Goal: Information Seeking & Learning: Learn about a topic

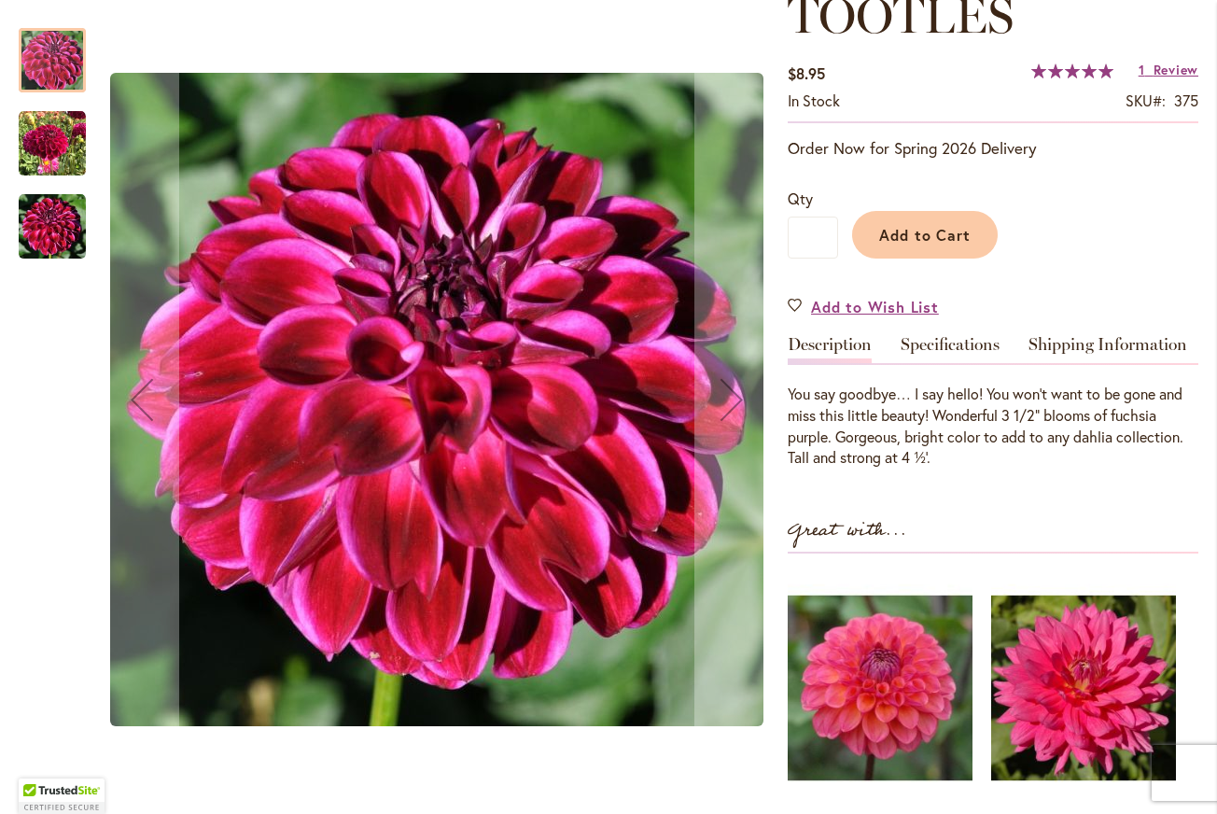
scroll to position [290, 0]
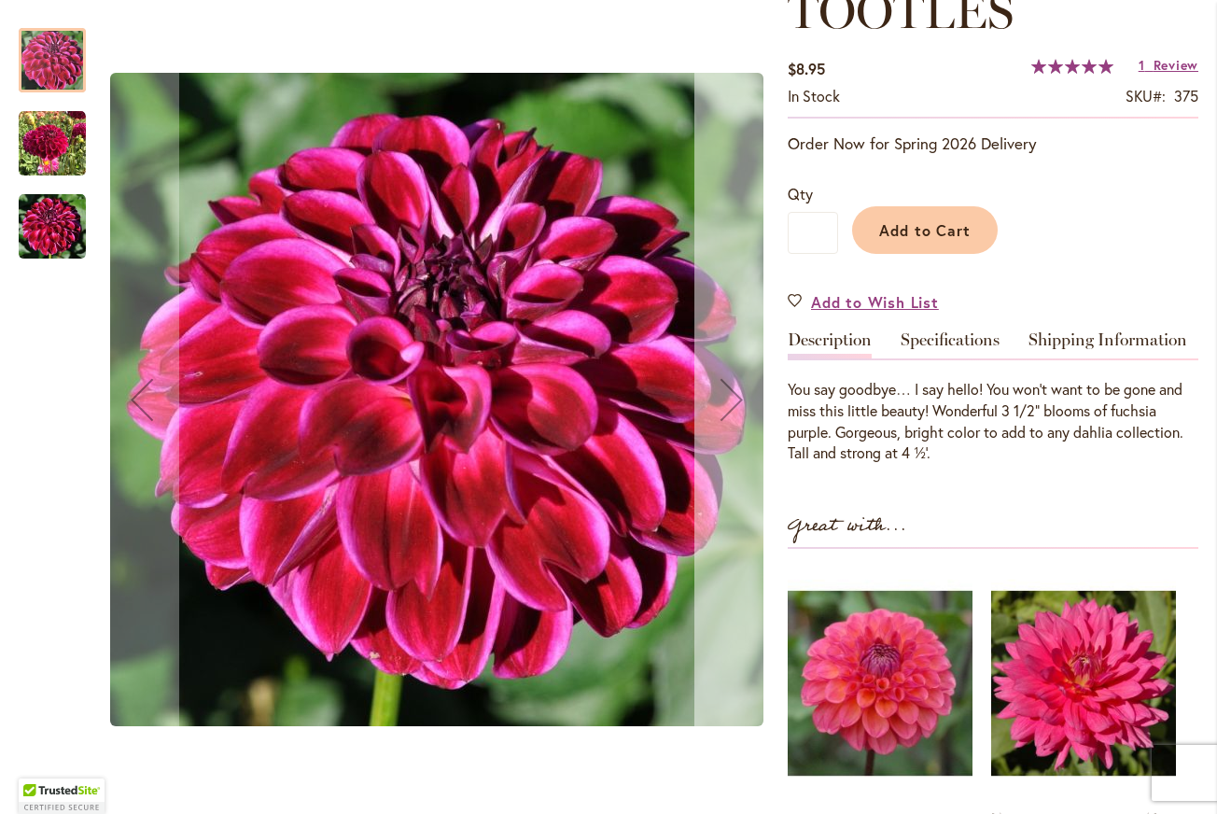
click at [750, 373] on div "Next" at bounding box center [731, 399] width 75 height 75
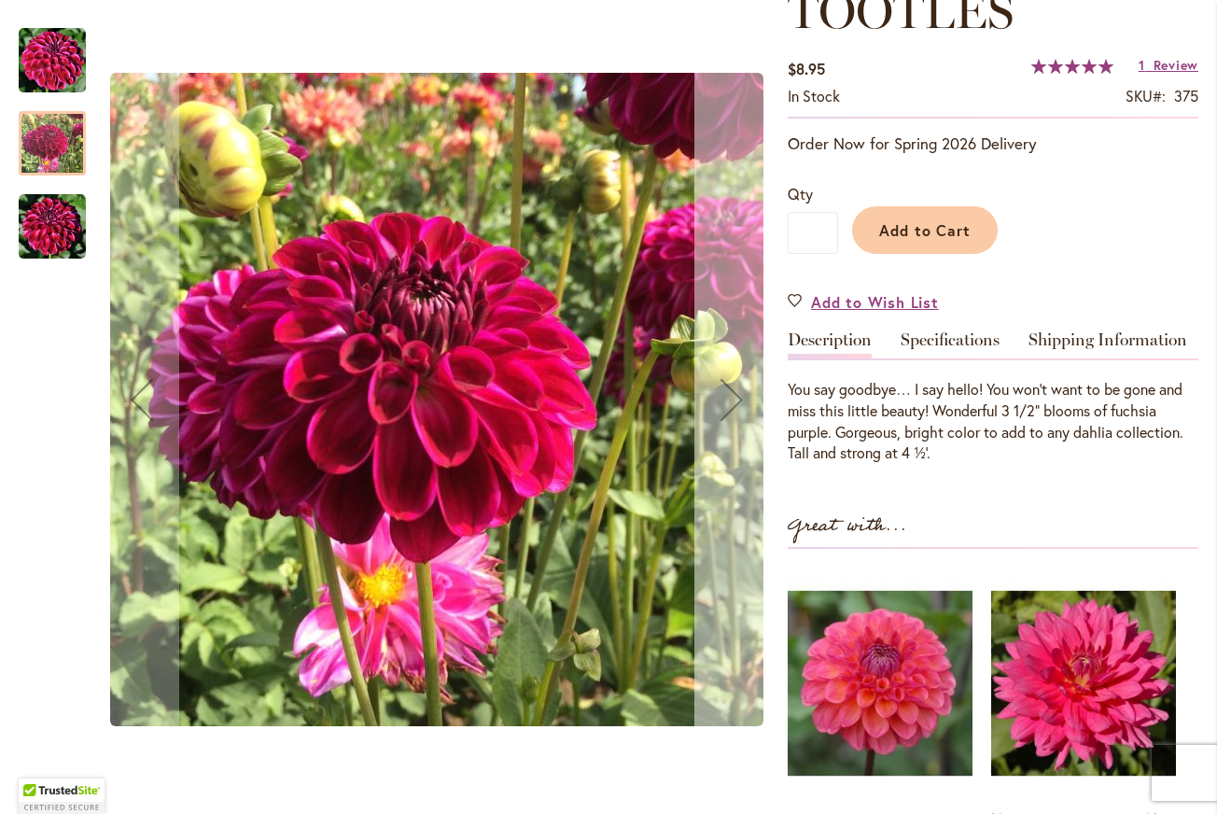
click at [750, 373] on div "Next" at bounding box center [731, 399] width 75 height 75
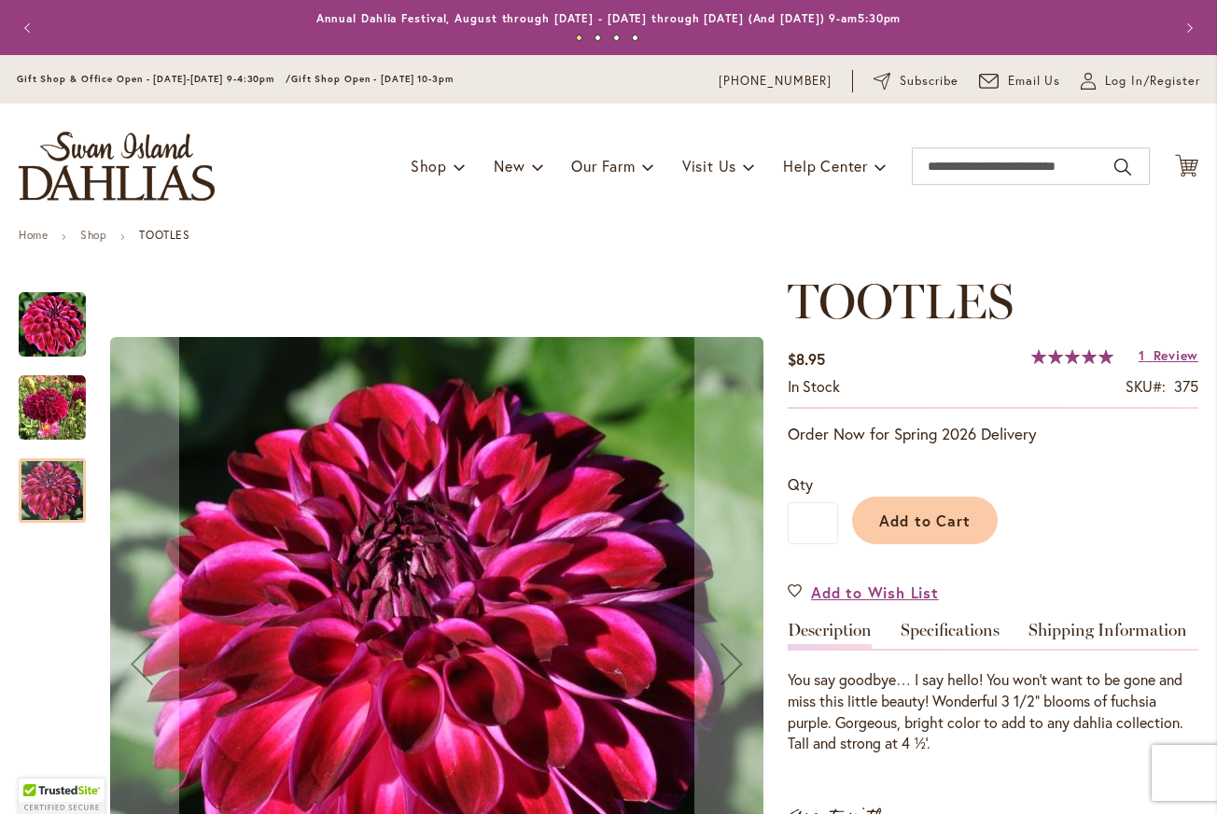
scroll to position [0, 0]
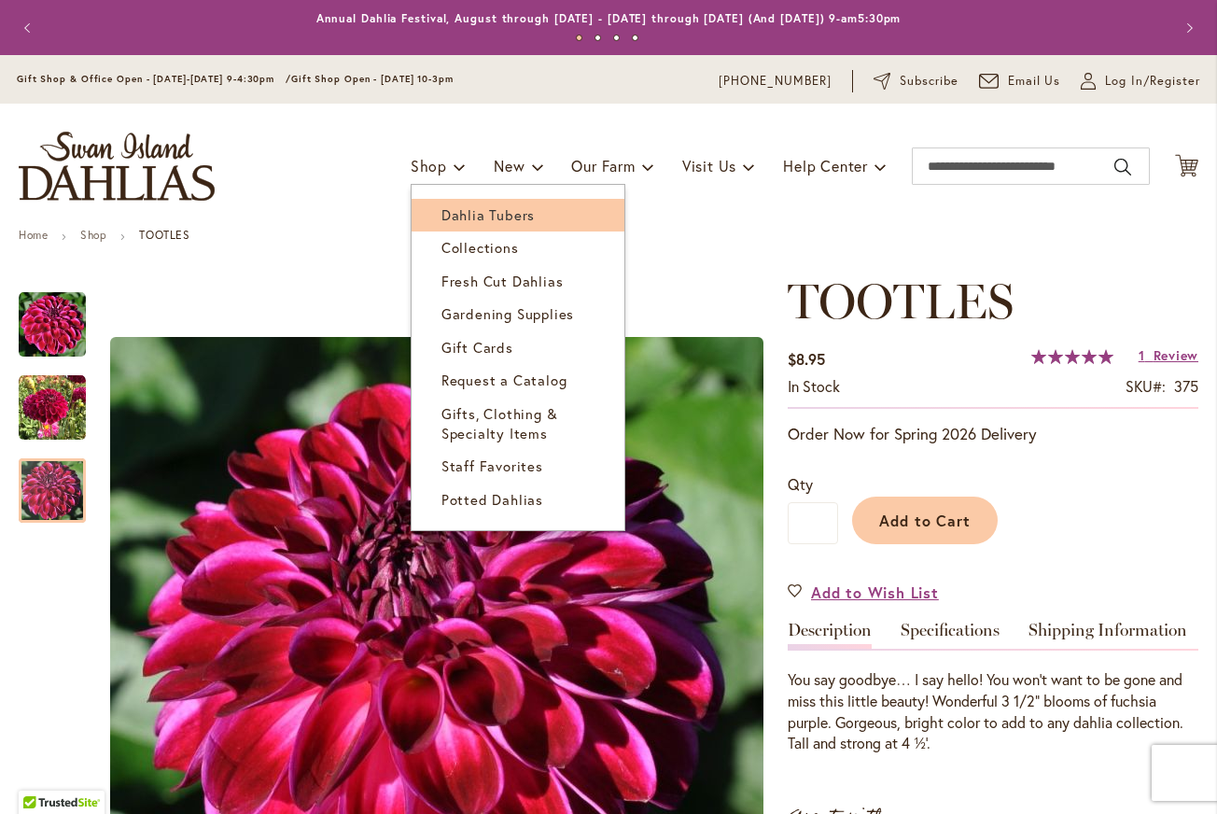
click at [442, 223] on link "Dahlia Tubers" at bounding box center [518, 215] width 213 height 33
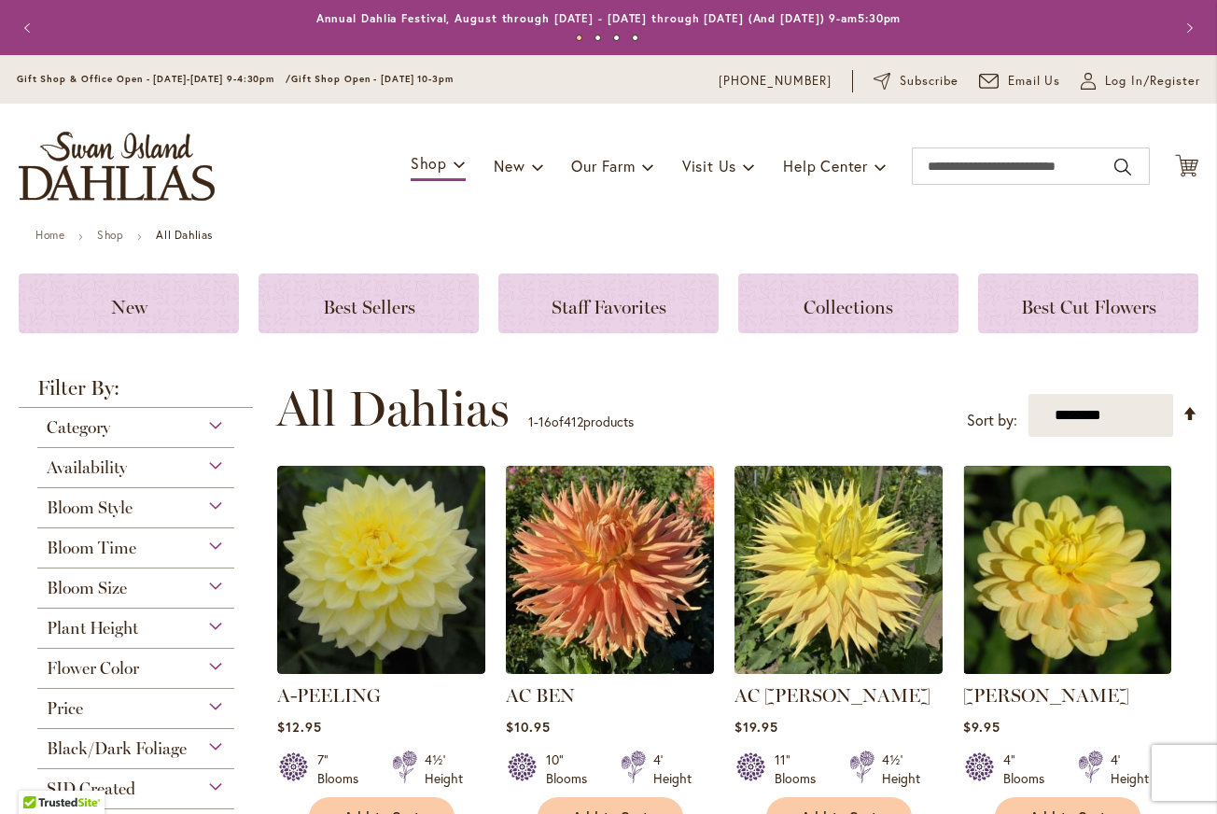
click at [132, 656] on div "Flower Color" at bounding box center [135, 664] width 197 height 30
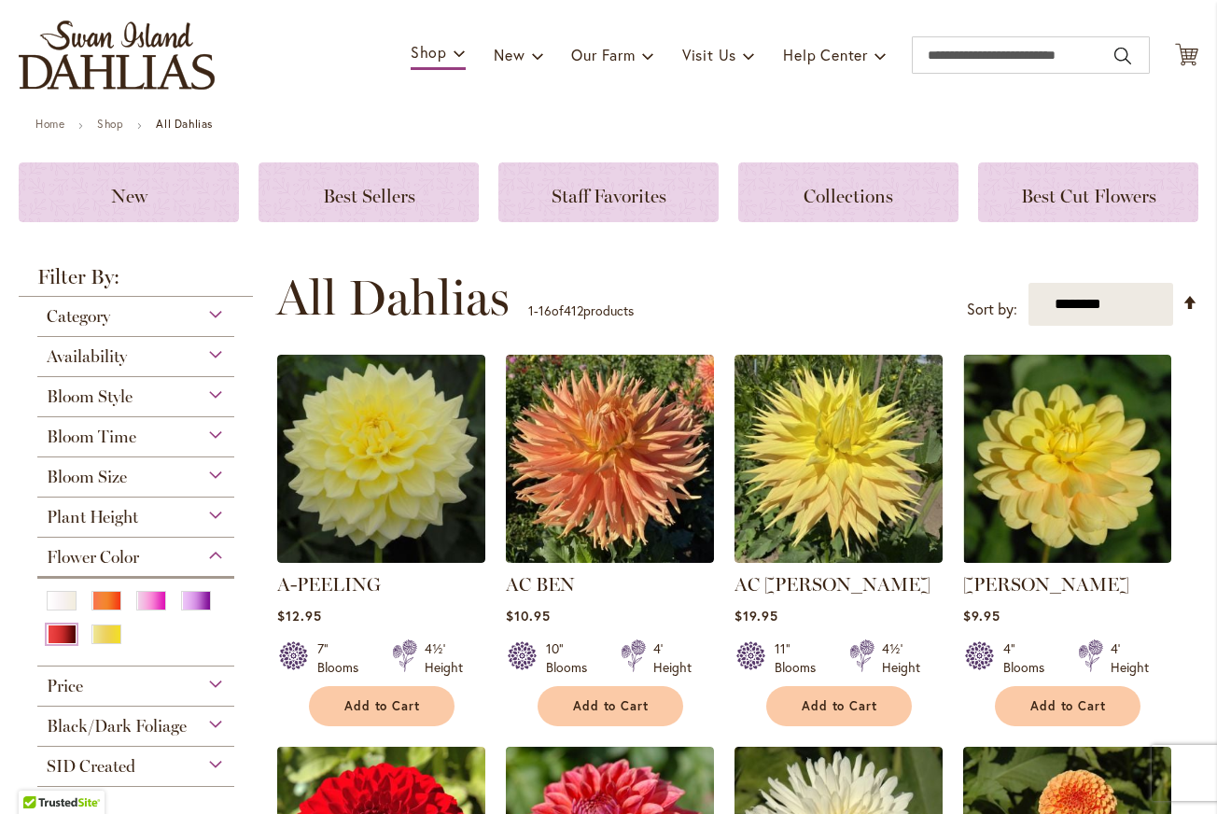
click at [59, 638] on div "Red" at bounding box center [62, 634] width 30 height 20
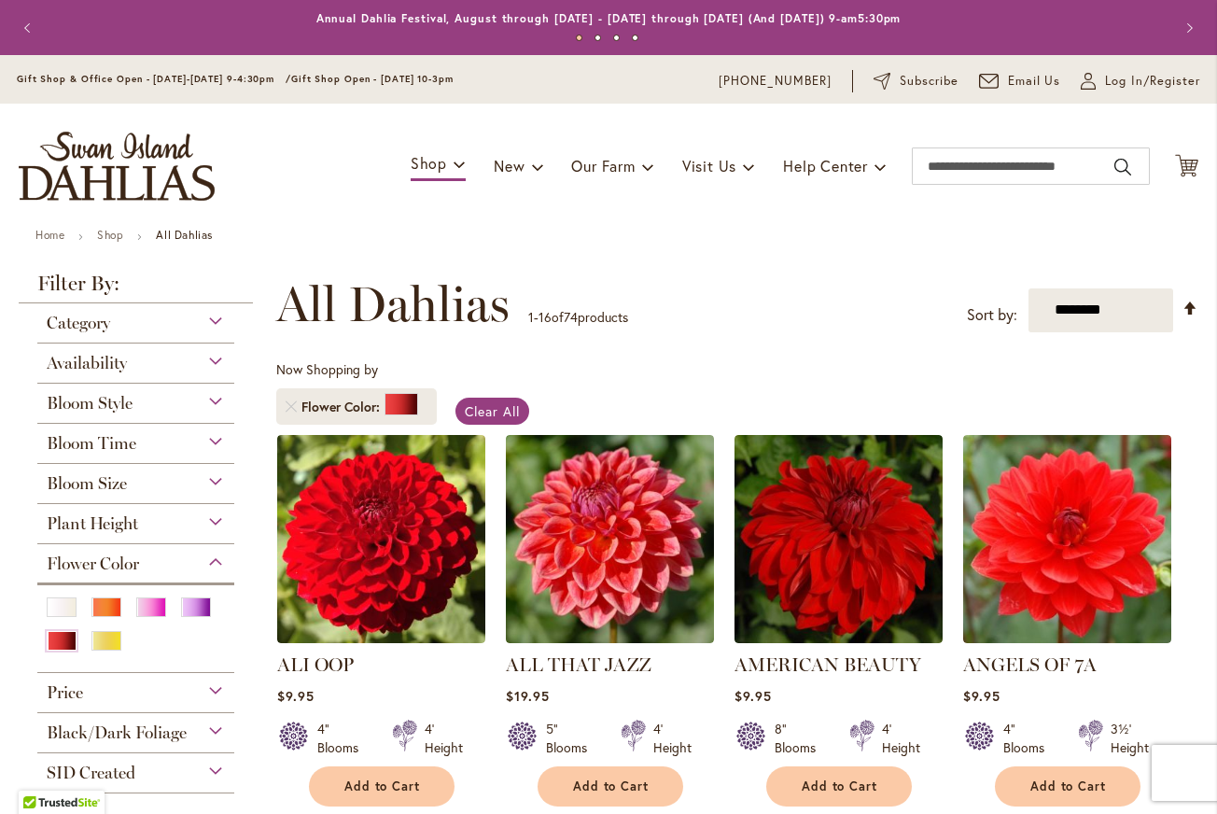
scroll to position [294, 0]
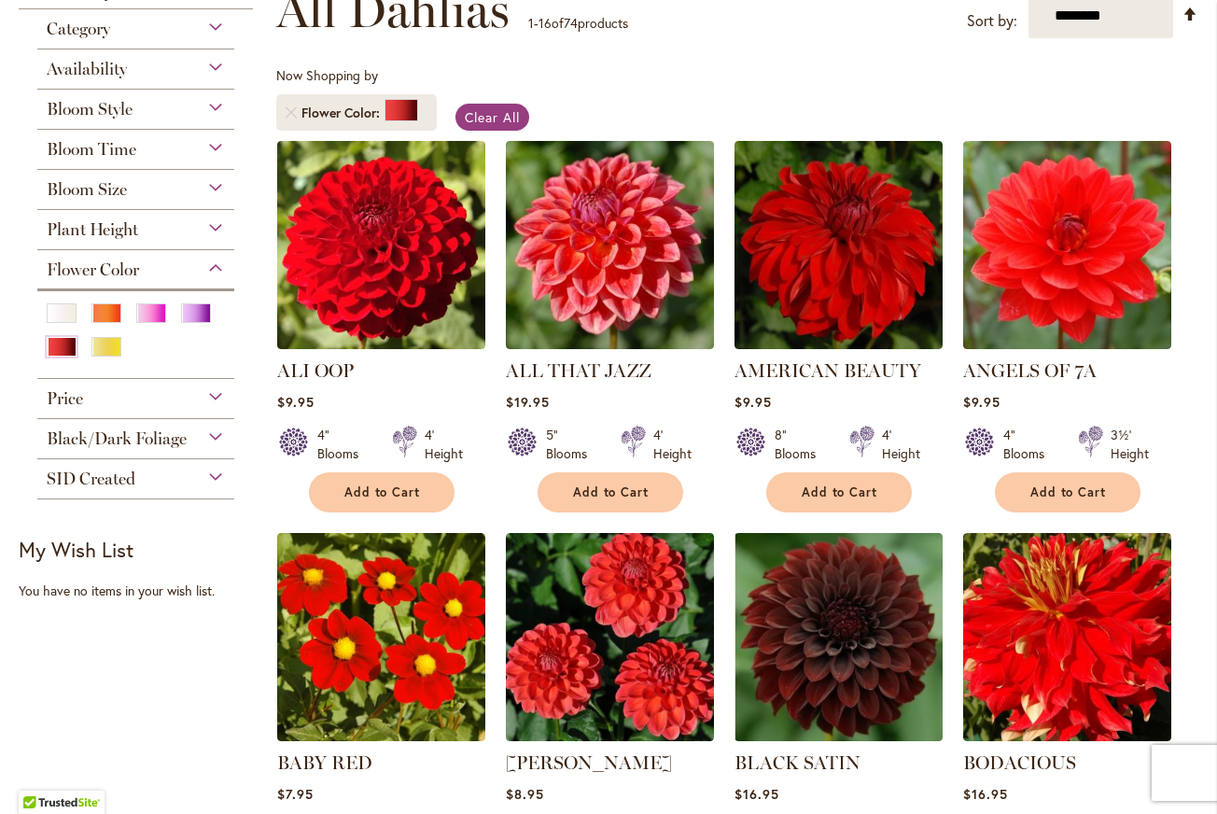
click at [200, 450] on div "Black/Dark Foliage Yes 4 items" at bounding box center [135, 439] width 197 height 40
click at [202, 428] on div "Black/Dark Foliage" at bounding box center [135, 434] width 197 height 30
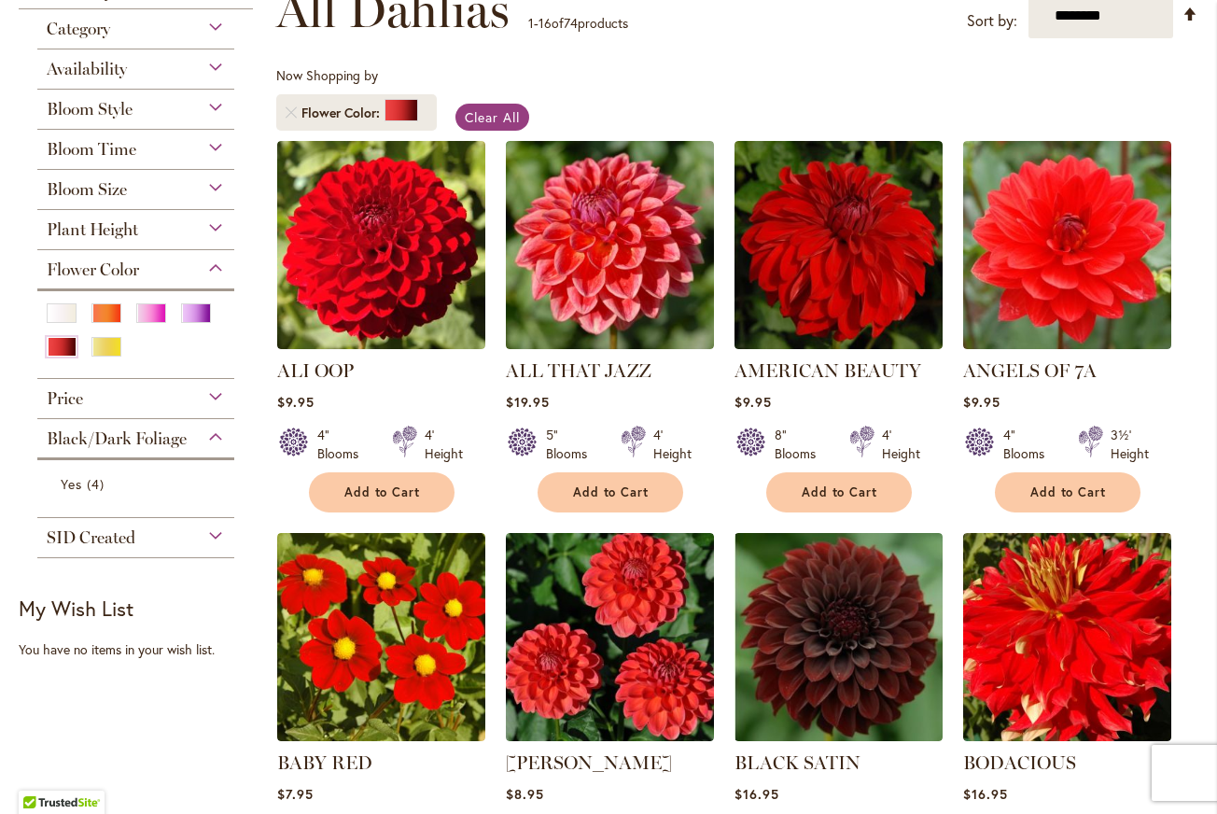
click at [202, 428] on div "Black/Dark Foliage" at bounding box center [135, 434] width 197 height 30
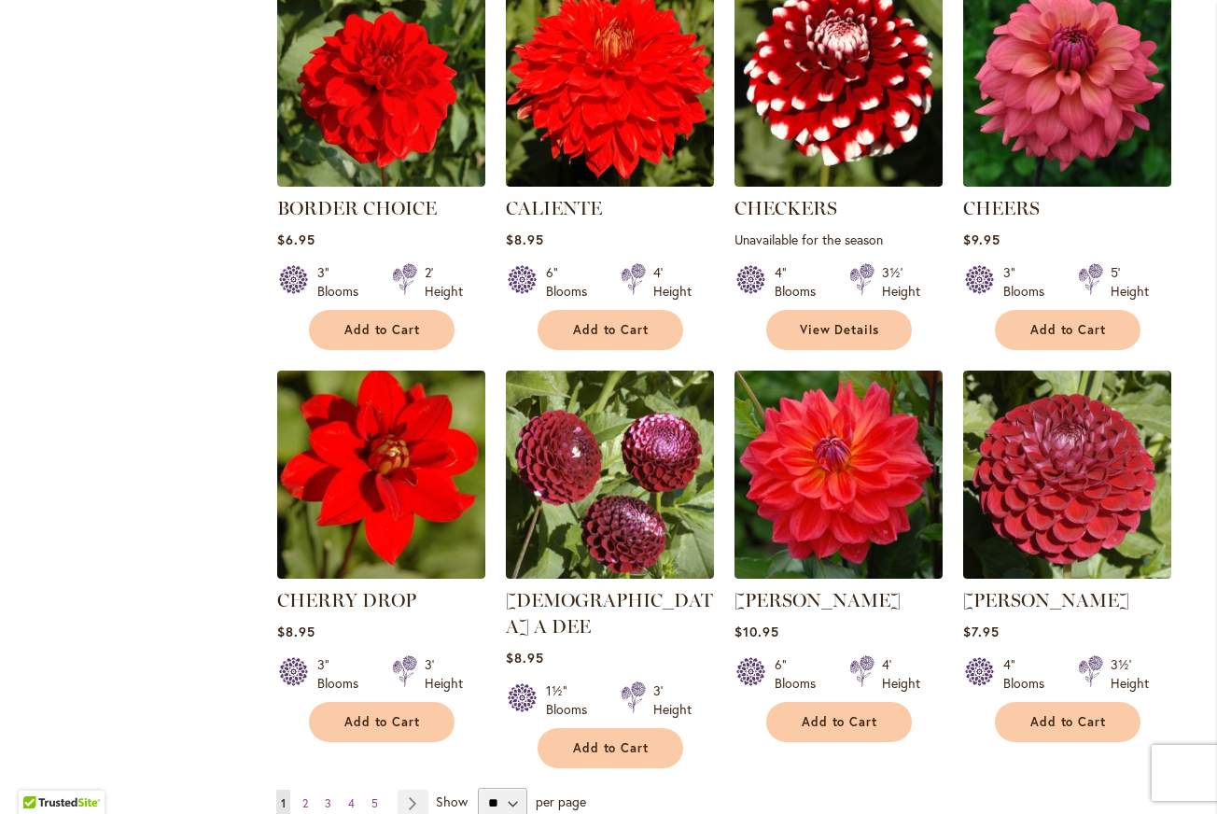
scroll to position [1295, 0]
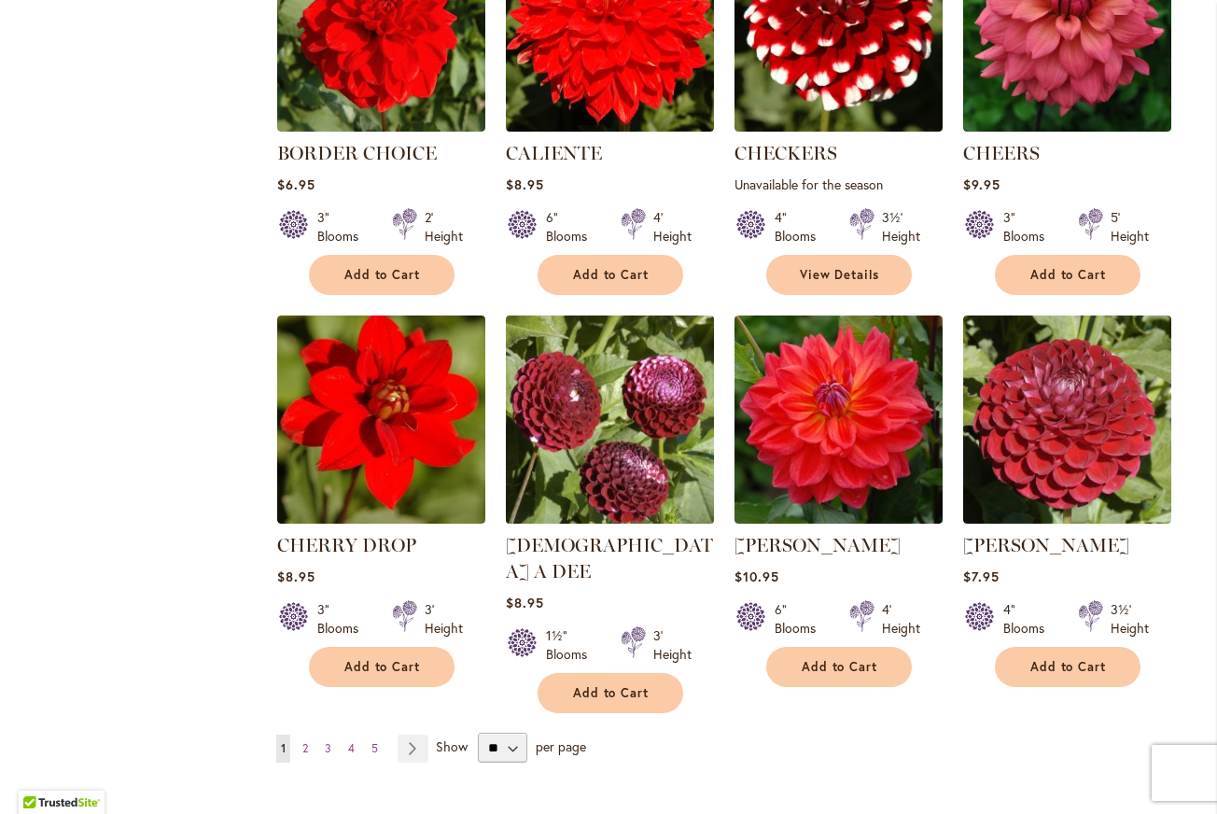
click at [668, 383] on img at bounding box center [609, 419] width 218 height 218
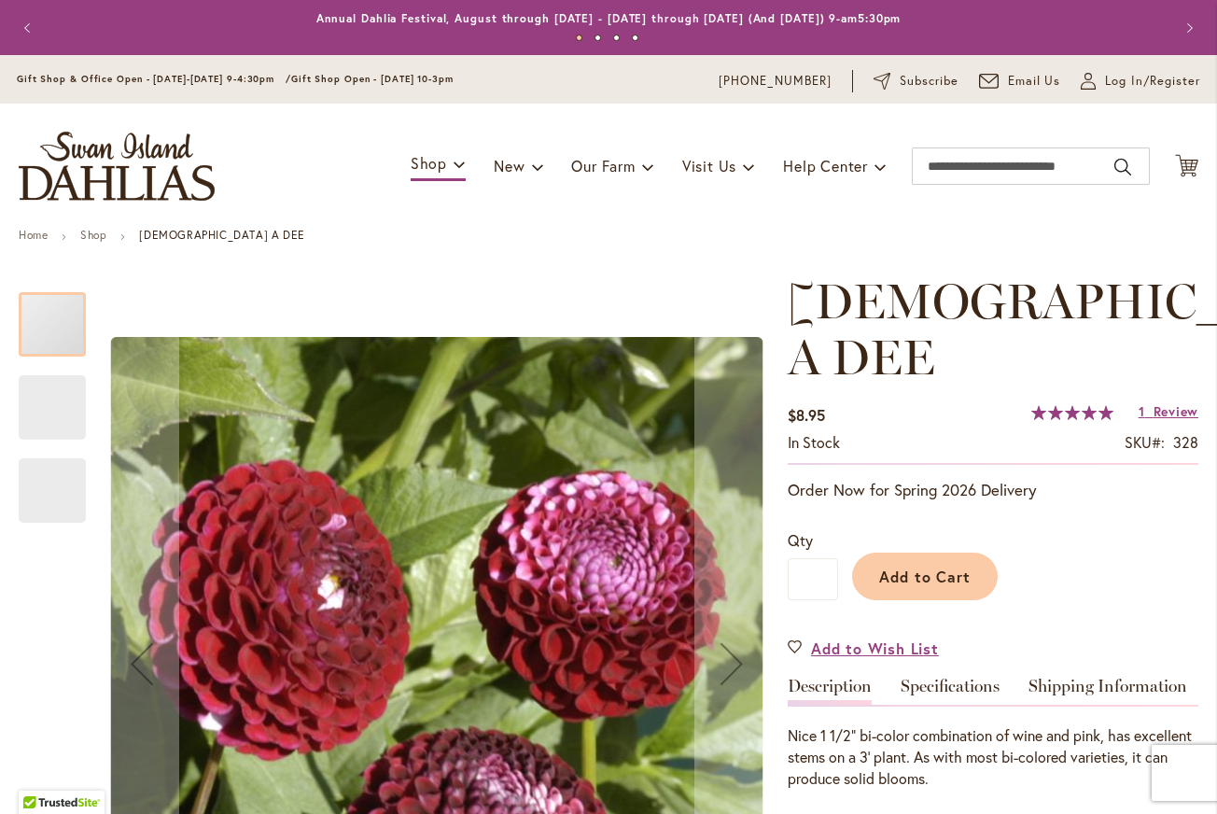
scroll to position [257, 0]
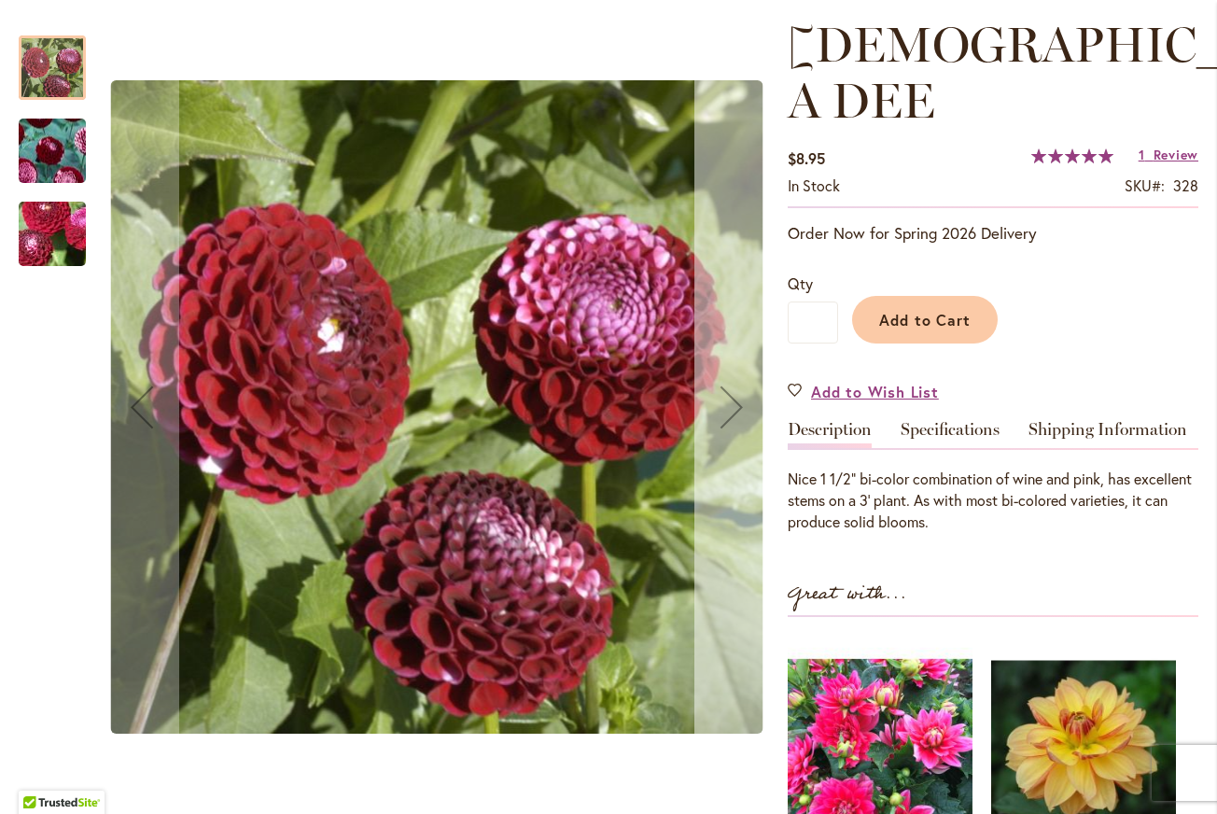
click at [708, 293] on button "Next" at bounding box center [731, 407] width 75 height 780
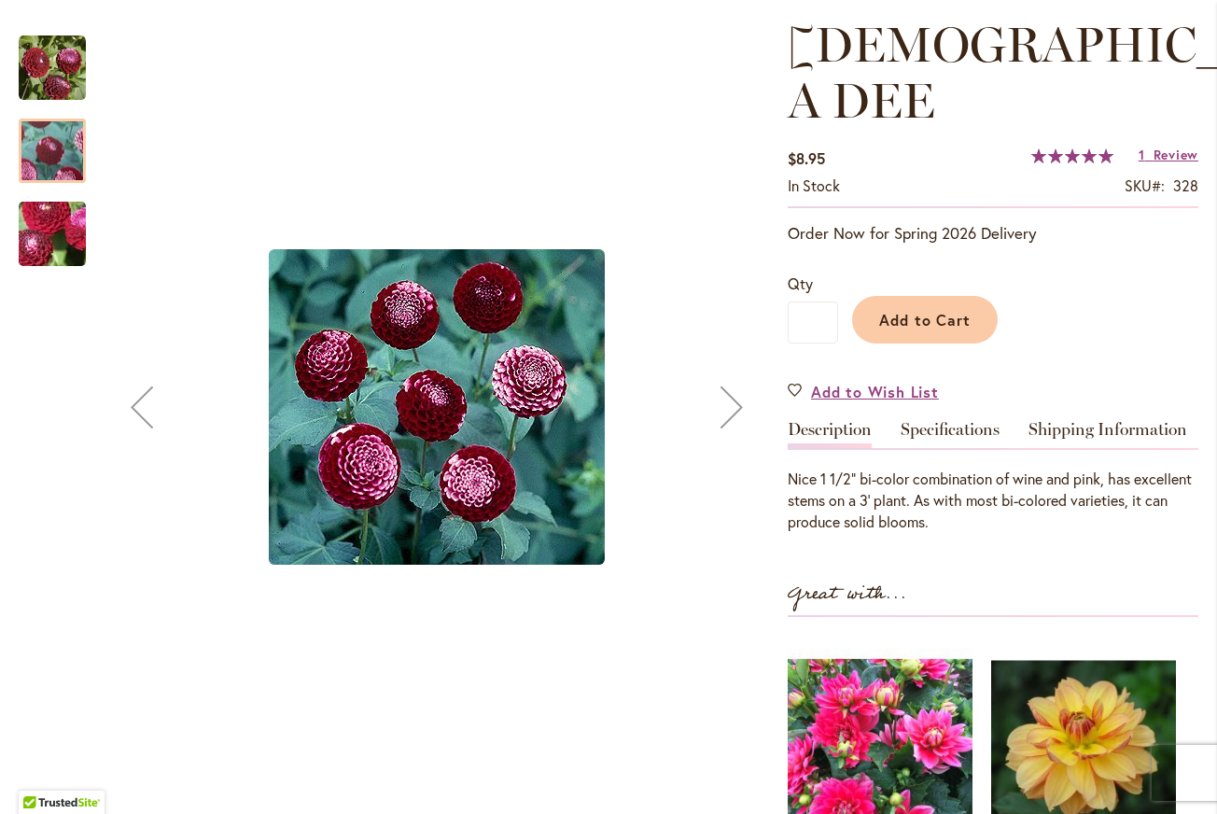
click at [708, 293] on button "Next" at bounding box center [731, 407] width 75 height 780
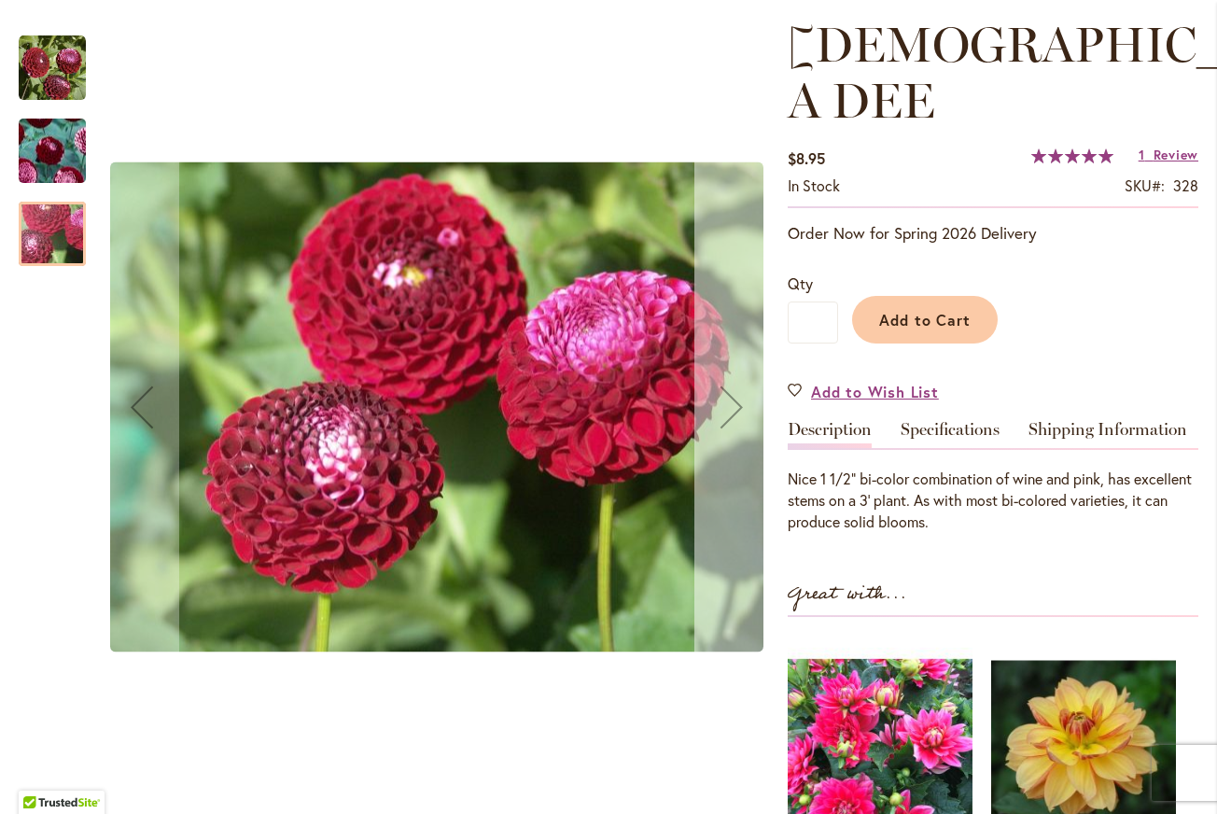
click at [708, 293] on button "Next" at bounding box center [731, 407] width 75 height 780
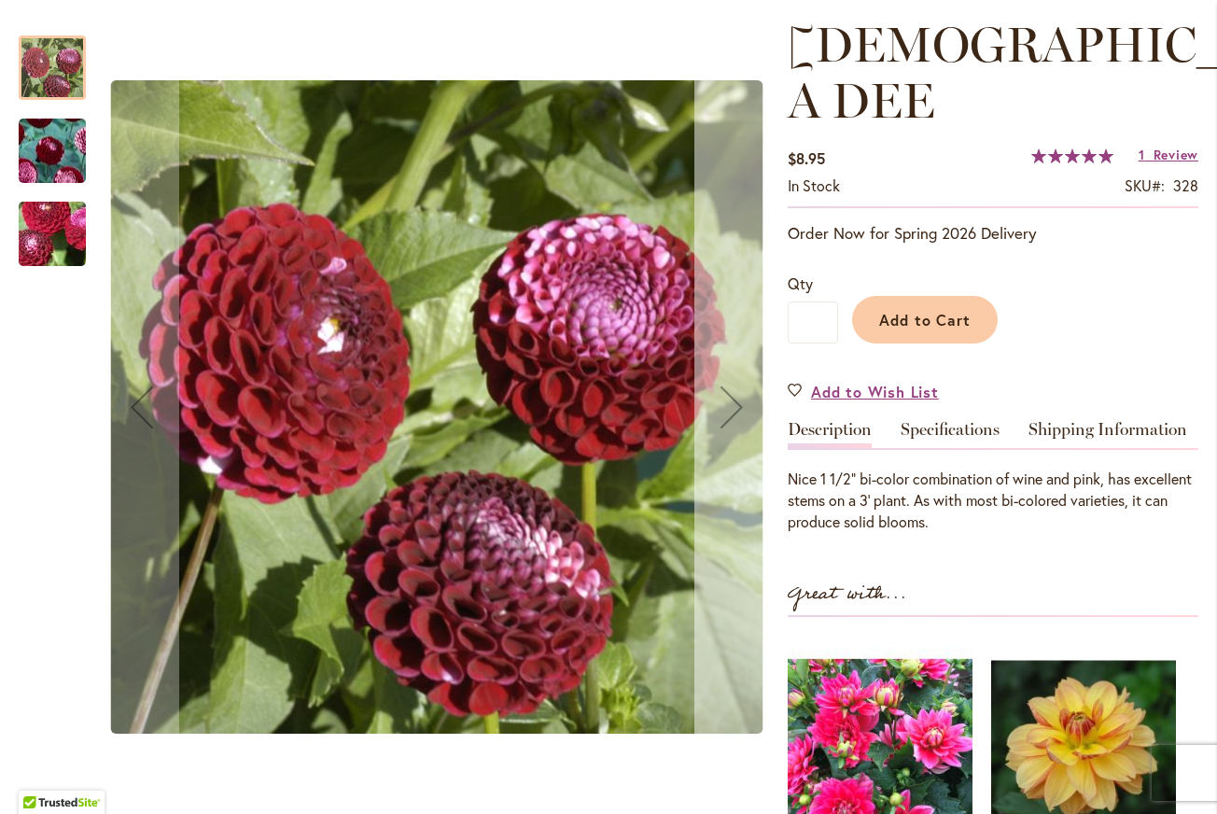
click at [708, 293] on button "Next" at bounding box center [731, 407] width 75 height 780
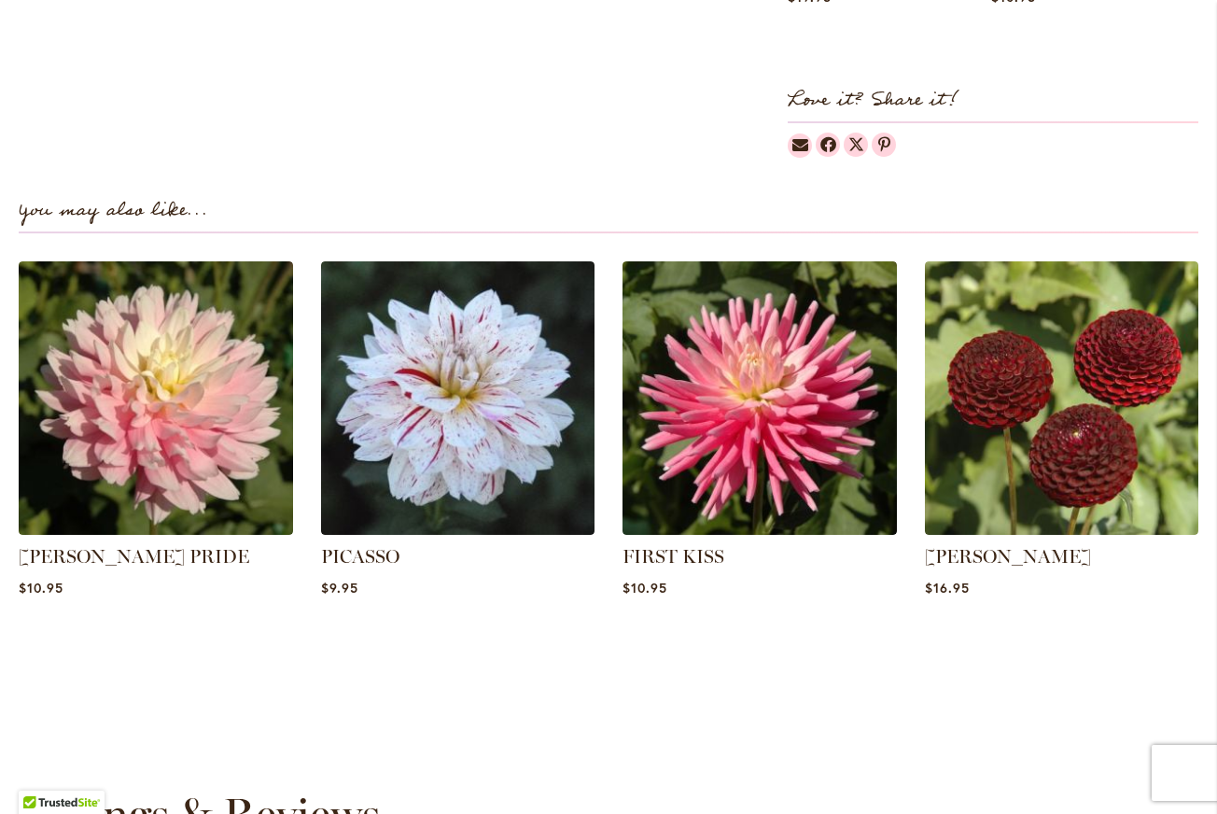
scroll to position [1203, 0]
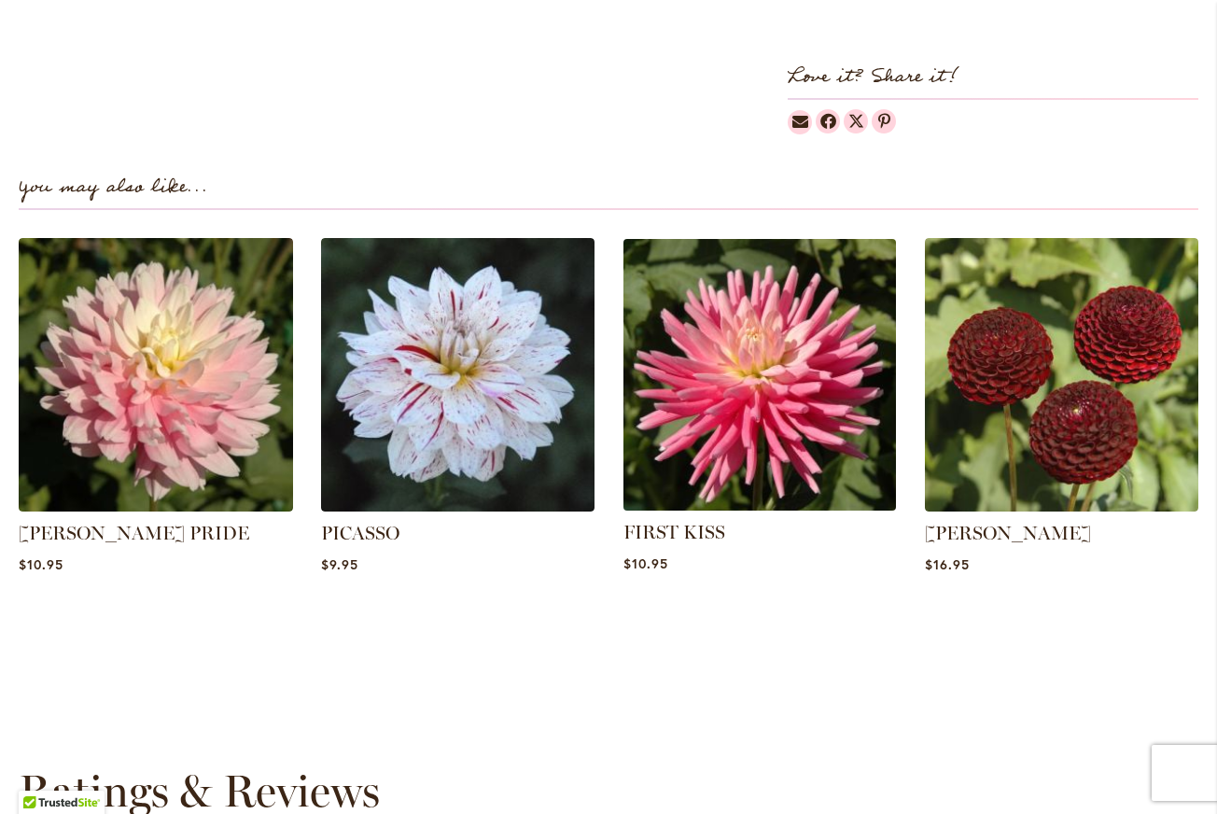
click at [708, 293] on img at bounding box center [760, 375] width 286 height 286
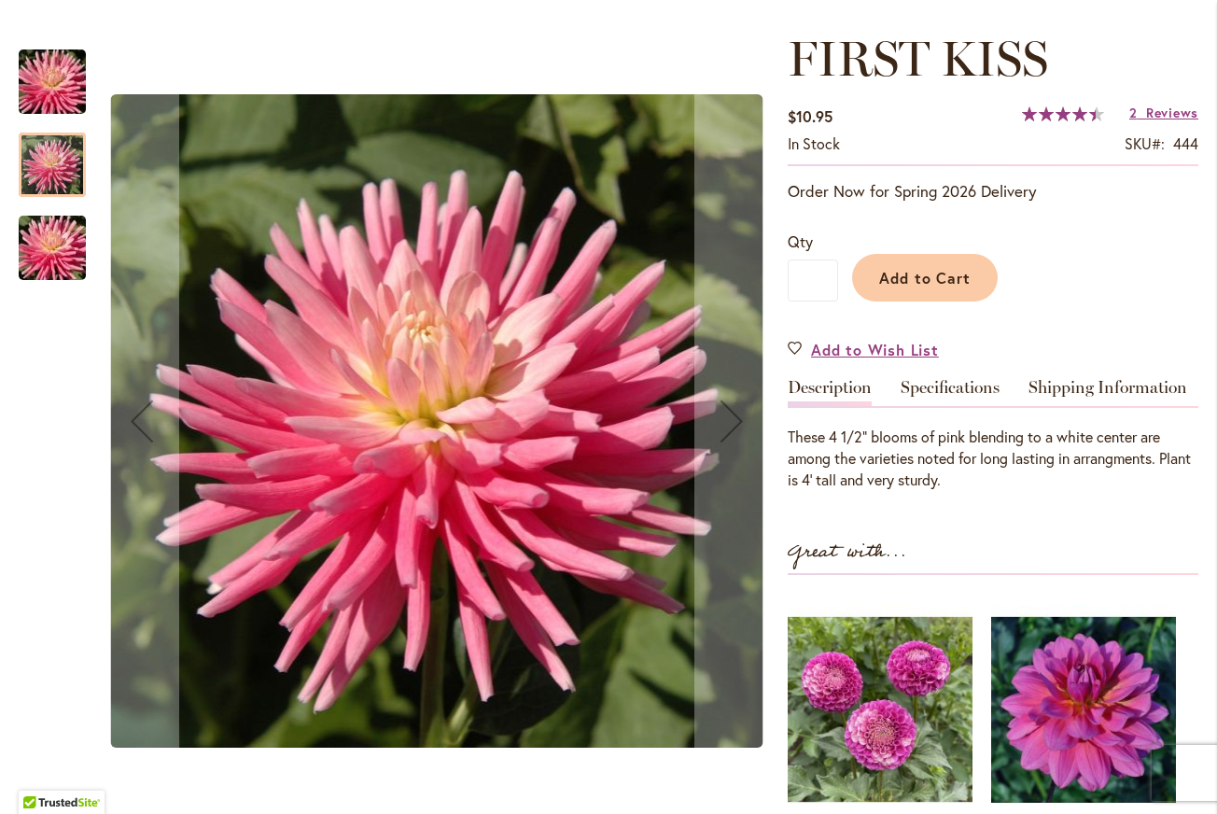
scroll to position [241, 0]
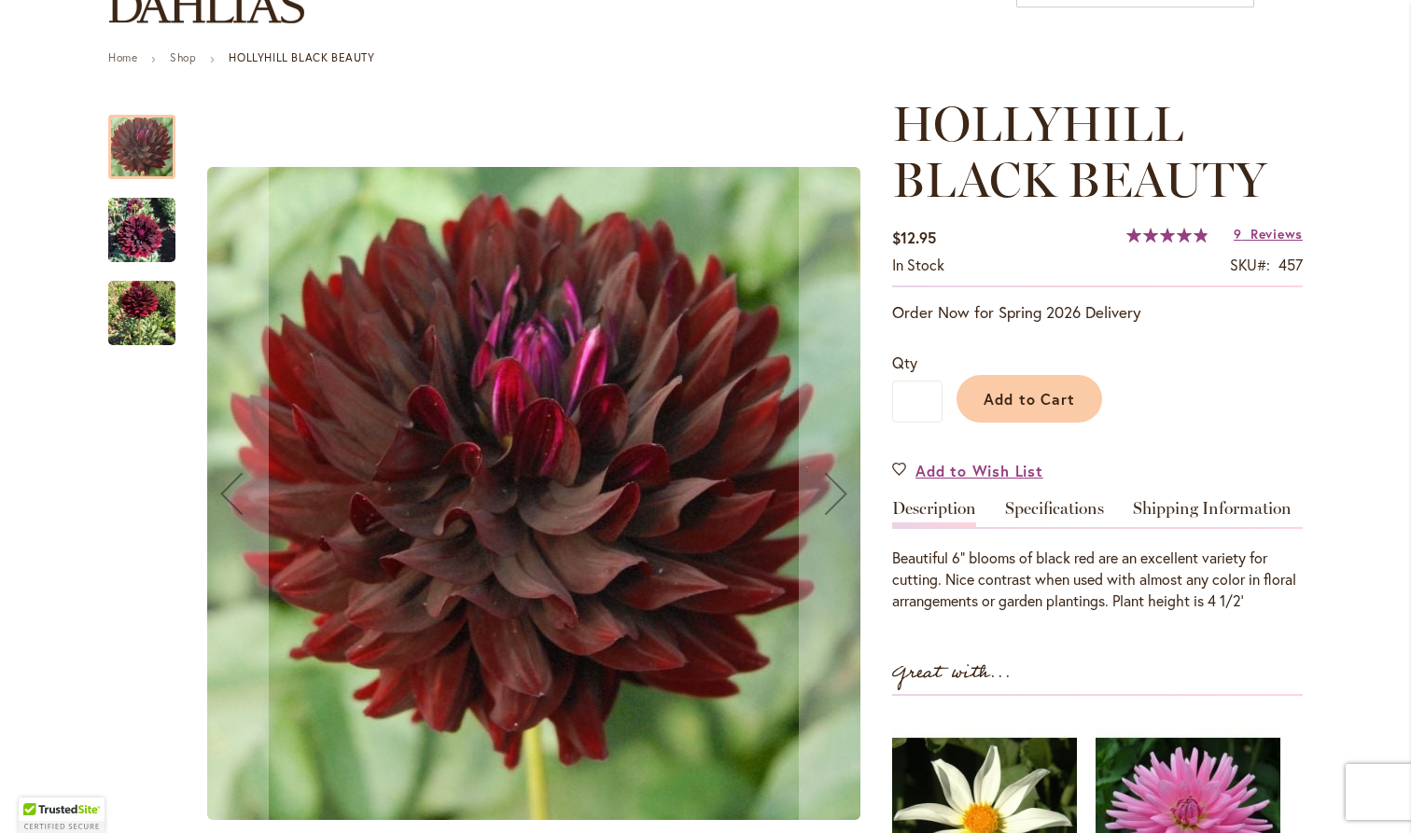
scroll to position [266, 0]
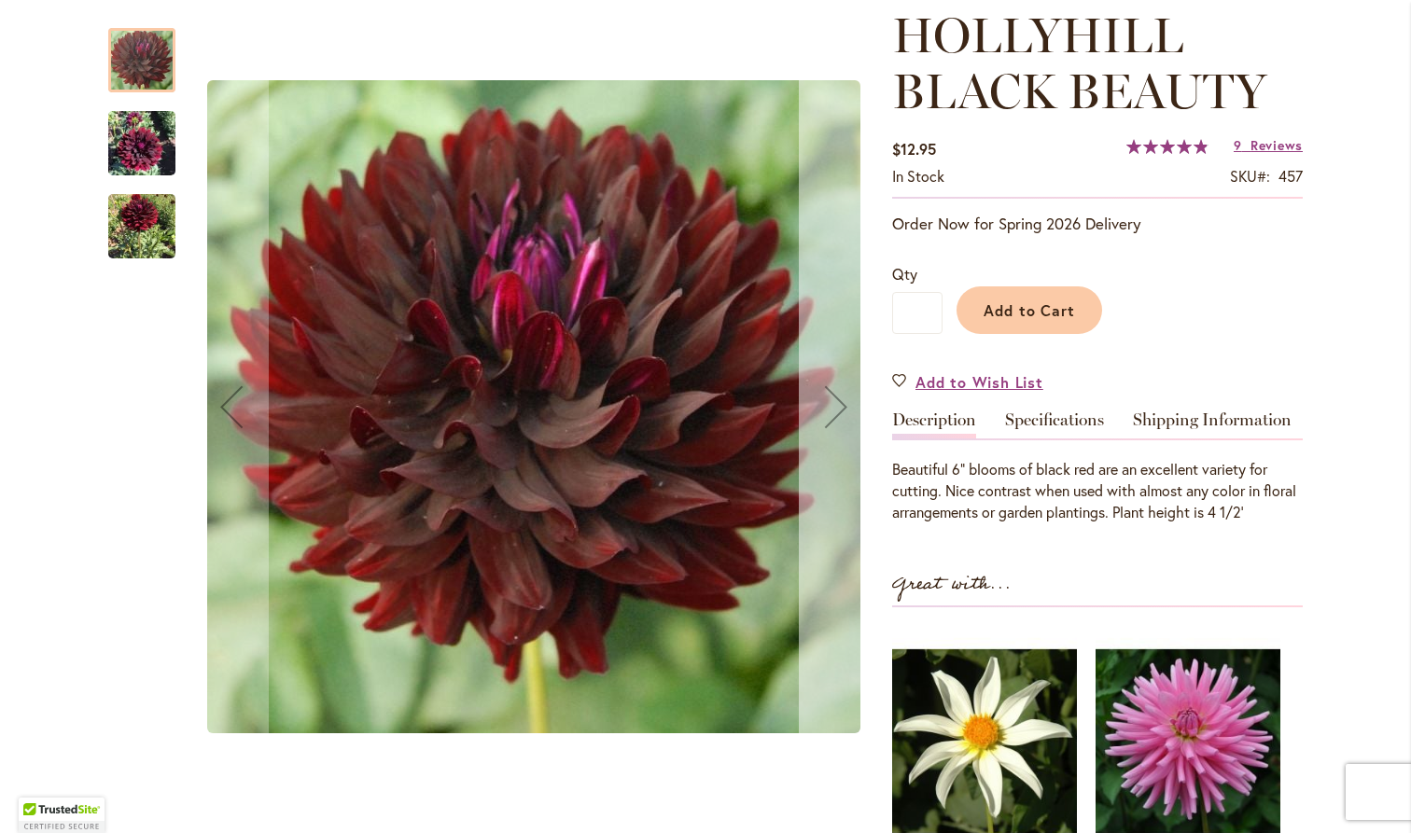
click at [823, 395] on div "Next" at bounding box center [836, 407] width 75 height 75
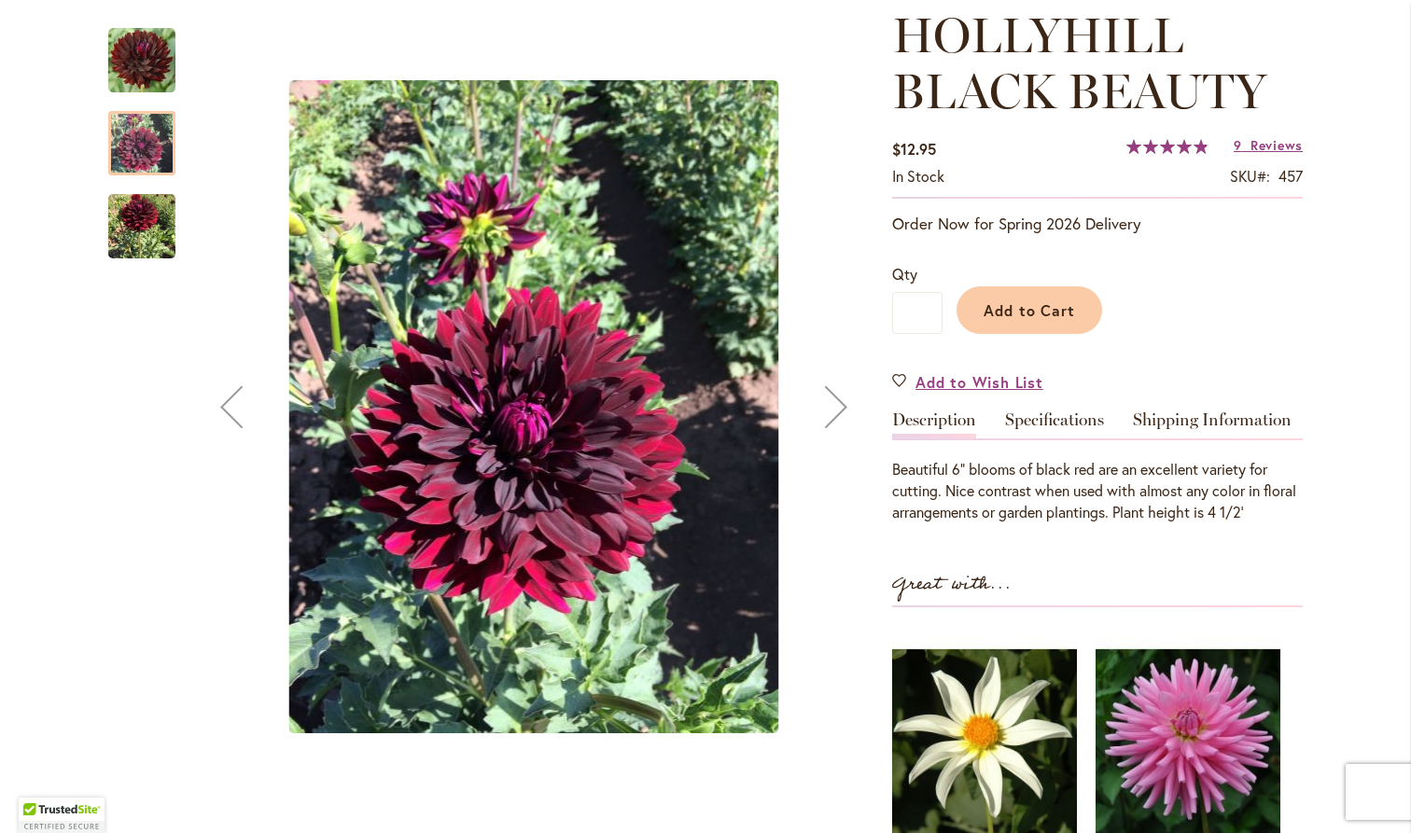
click at [823, 395] on div "Next" at bounding box center [836, 407] width 75 height 75
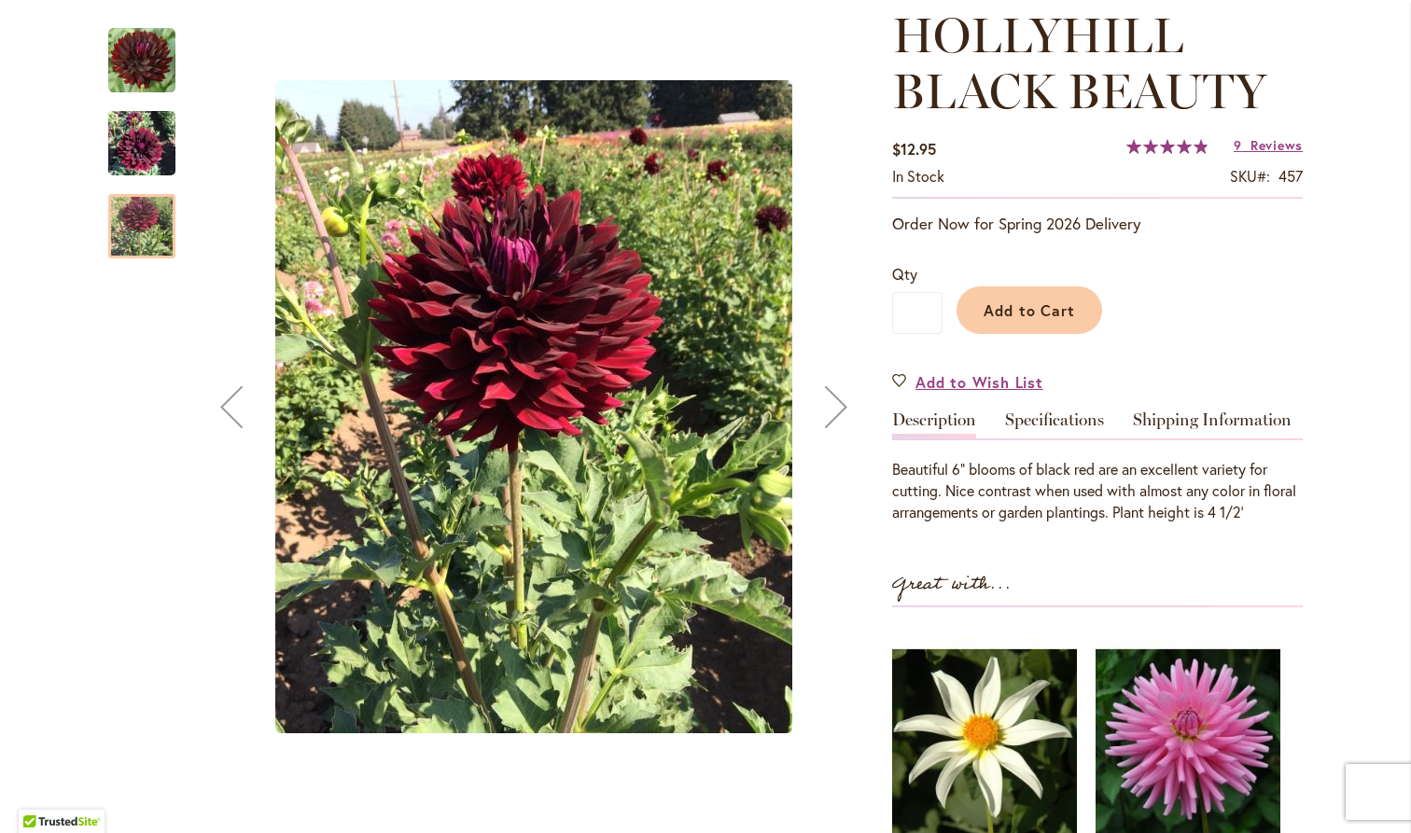
click at [823, 395] on div "Next" at bounding box center [836, 407] width 75 height 75
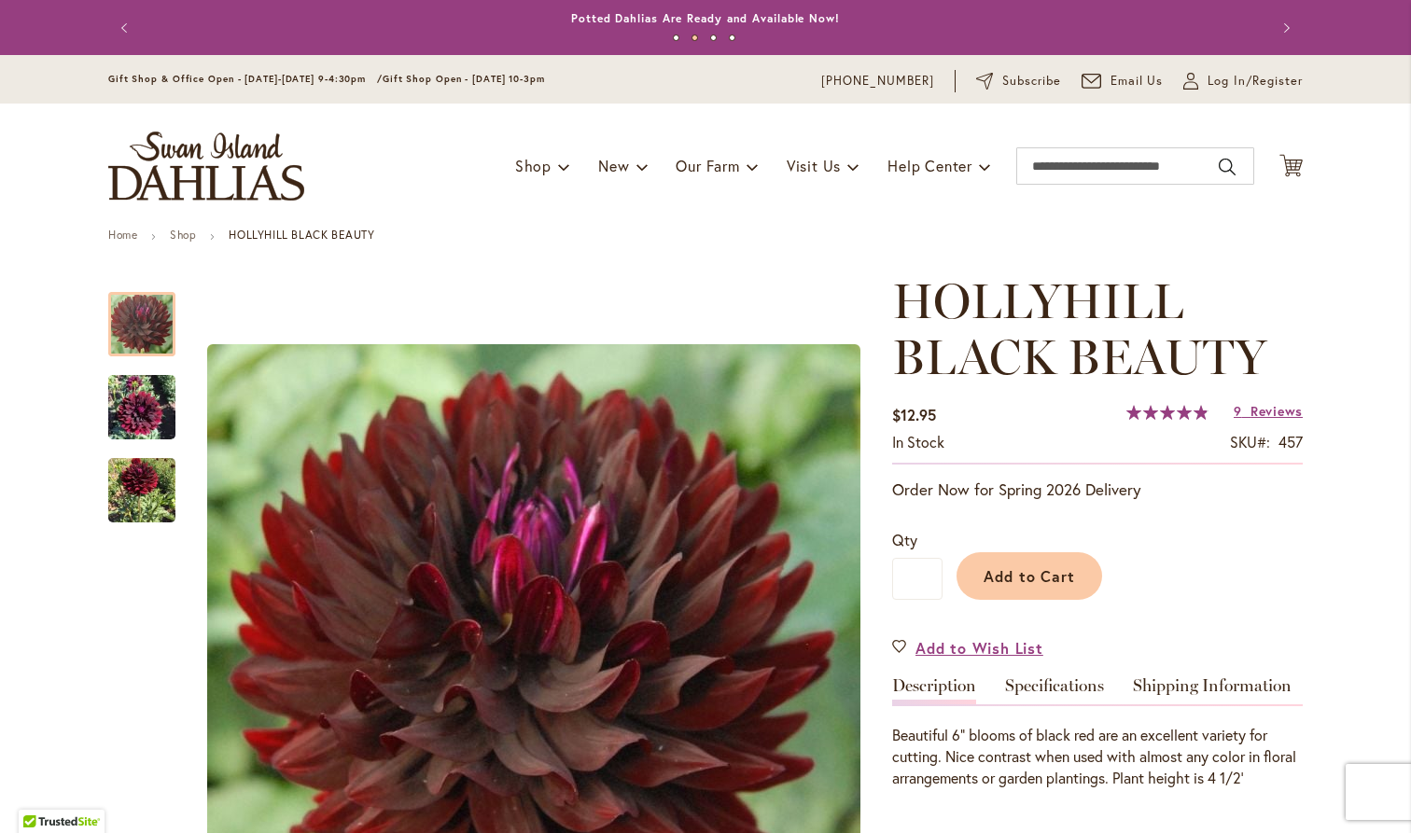
scroll to position [0, 0]
click at [1093, 174] on input "Search" at bounding box center [1135, 165] width 238 height 37
type input "*********"
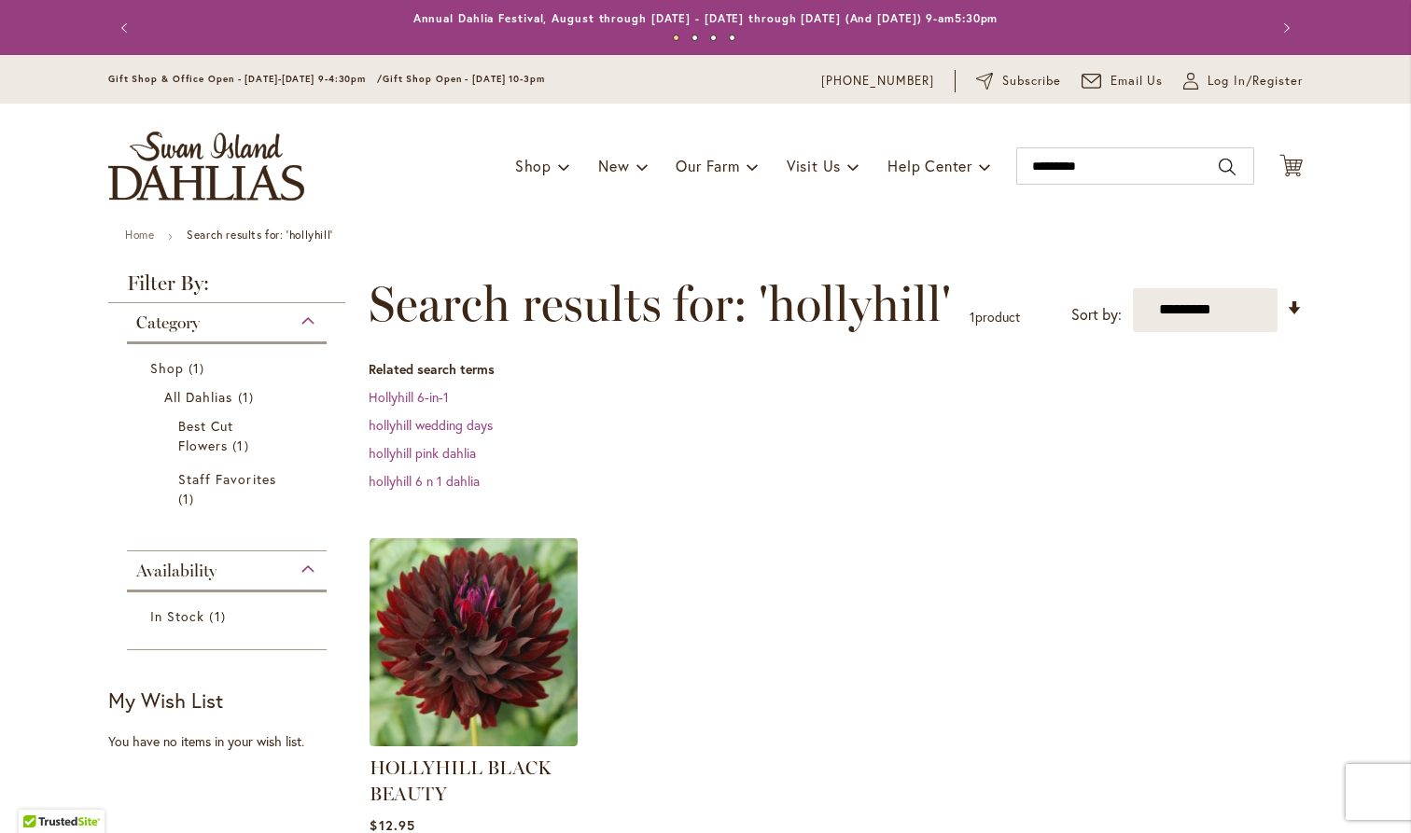
click at [1111, 135] on div "Toggle Nav Shop Dahlia Tubers Collections Fresh Cut Dahlias Gardening Supplies …" at bounding box center [706, 166] width 1232 height 125
click at [1095, 154] on input "*********" at bounding box center [1135, 165] width 238 height 37
type input "*"
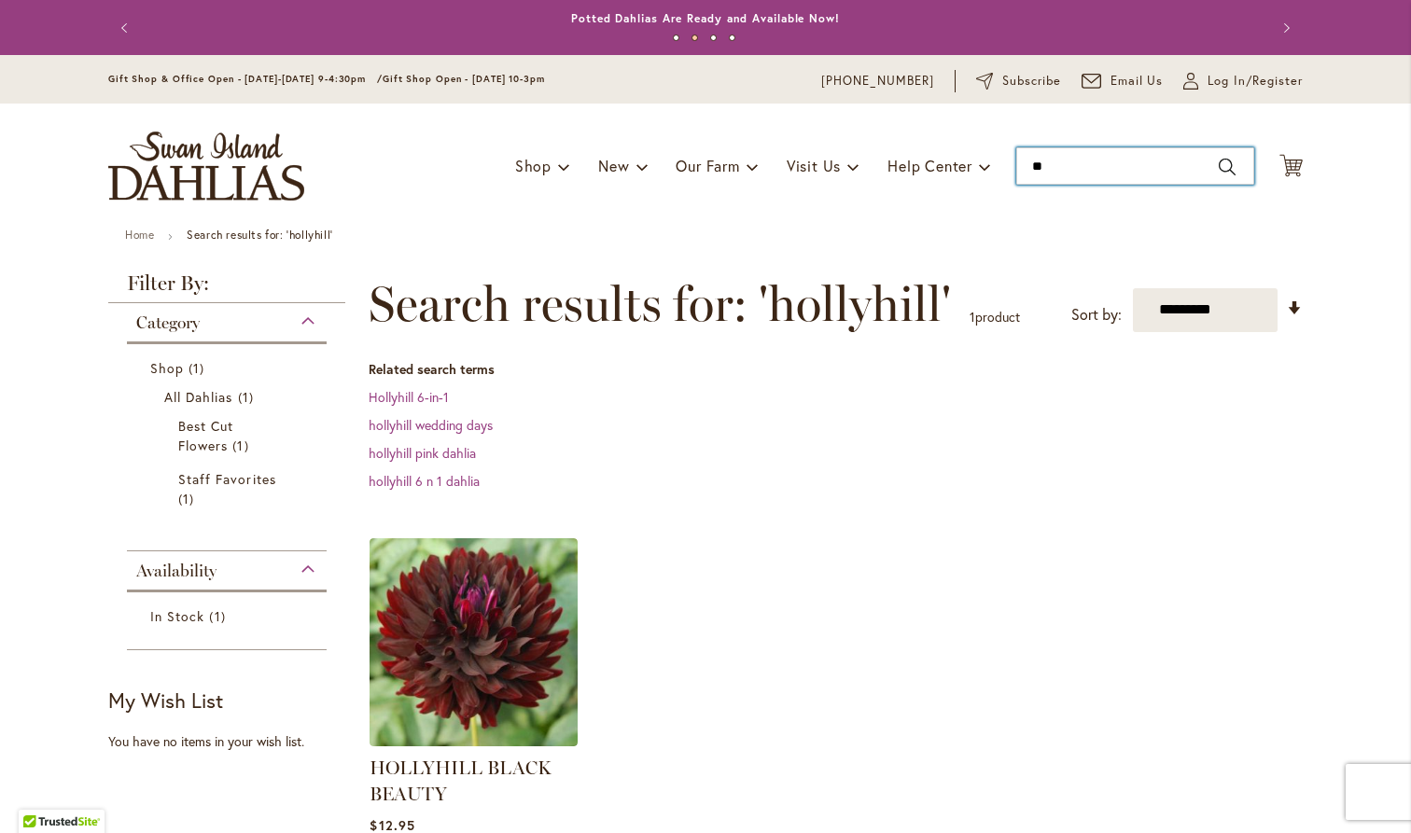
click at [1233, 166] on input "**" at bounding box center [1135, 165] width 238 height 37
click at [1179, 161] on input "**" at bounding box center [1135, 165] width 238 height 37
click at [1076, 181] on input "**" at bounding box center [1135, 165] width 238 height 37
click at [1209, 173] on input "**" at bounding box center [1135, 165] width 238 height 37
click at [1102, 161] on input "**" at bounding box center [1135, 165] width 238 height 37
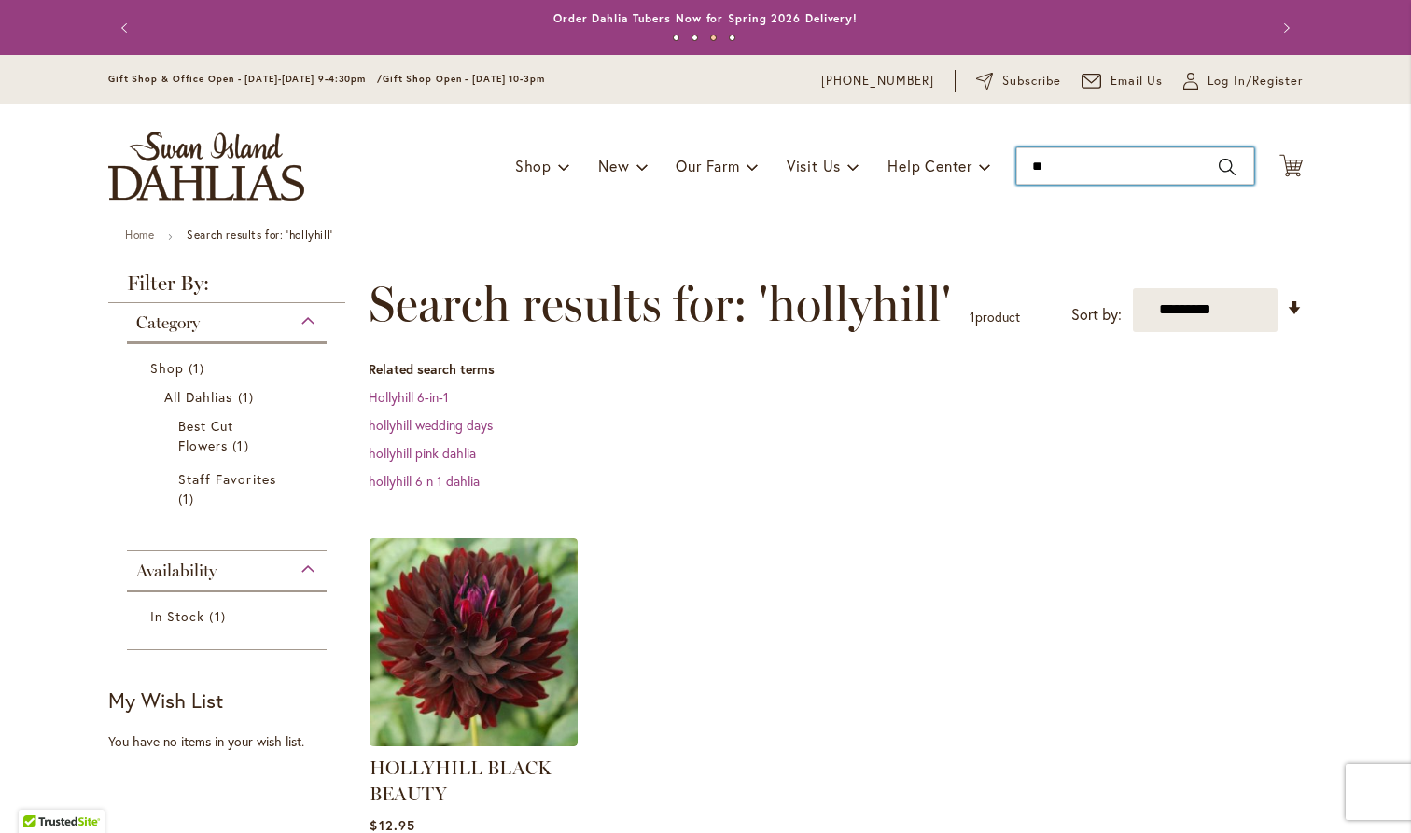
type input "*"
